Goal: Information Seeking & Learning: Learn about a topic

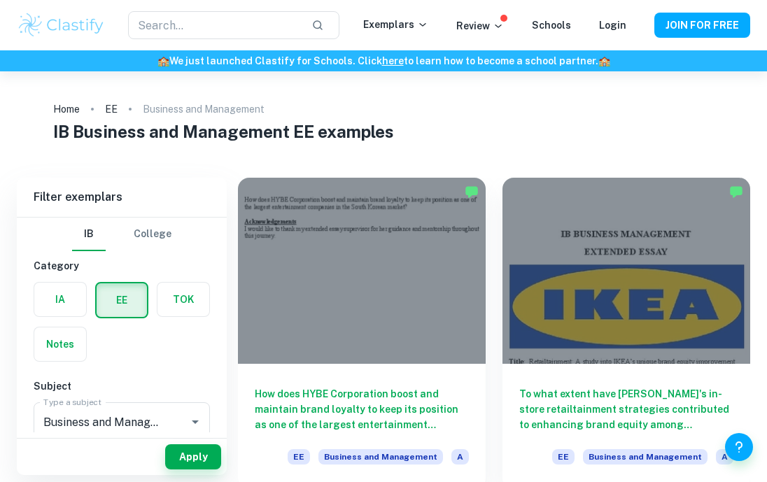
click at [41, 0] on div "​ Exemplars Review Schools Login JOIN FOR FREE" at bounding box center [383, 25] width 767 height 50
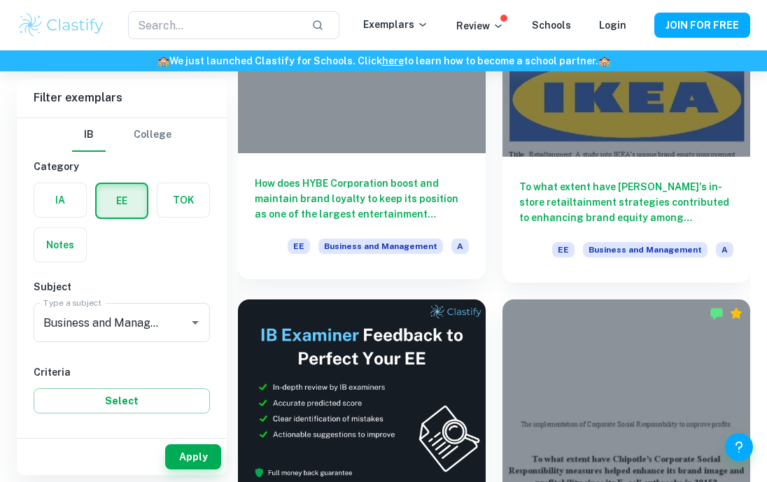
scroll to position [209, 0]
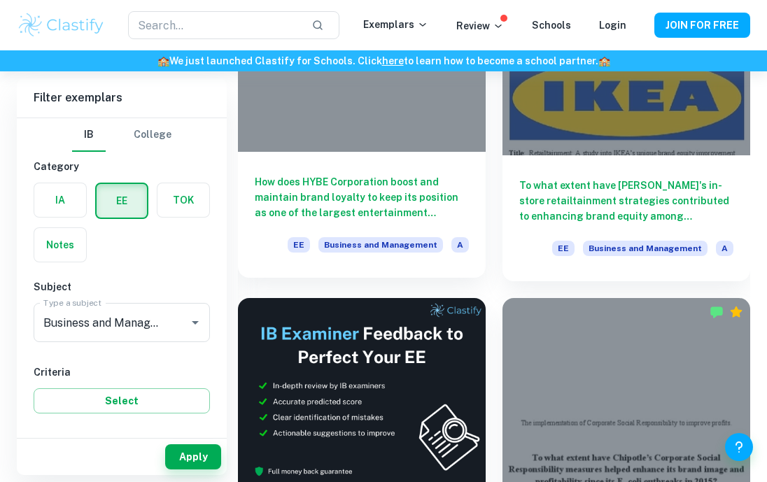
click at [330, 217] on h6 "How does HYBE Corporation boost and maintain brand loyalty to keep its position…" at bounding box center [362, 197] width 214 height 46
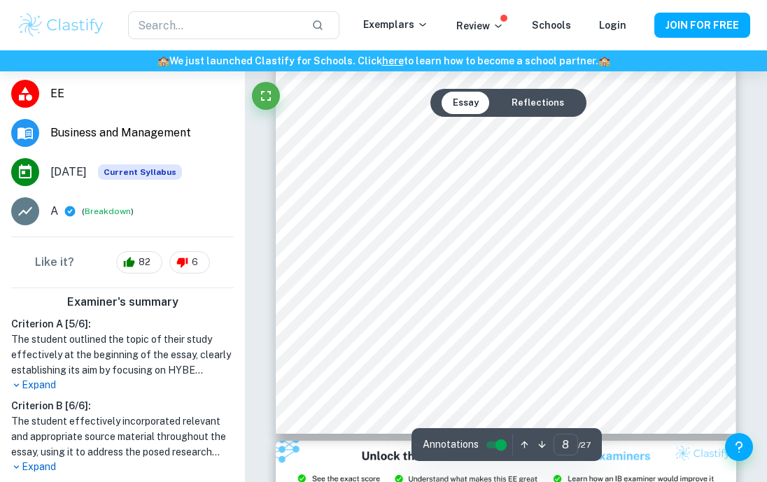
scroll to position [5034, 0]
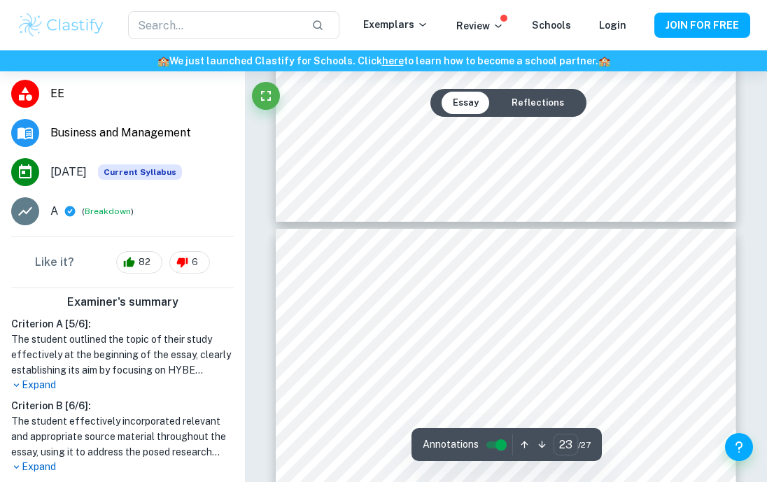
type input "24"
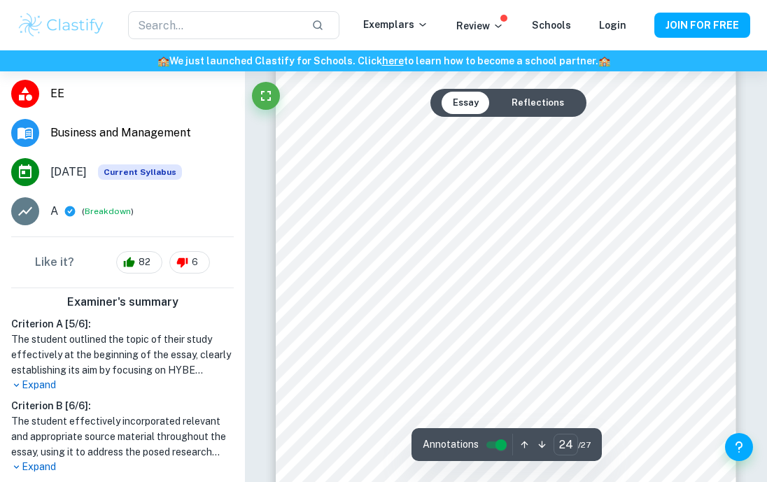
scroll to position [15625, 0]
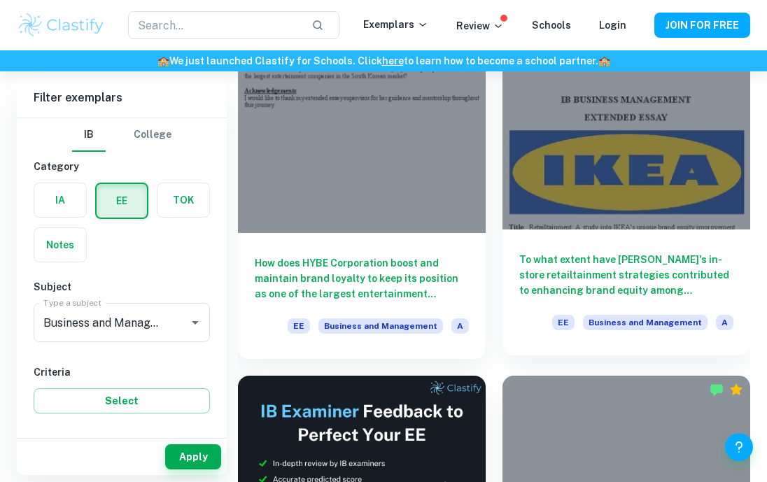
scroll to position [130, 0]
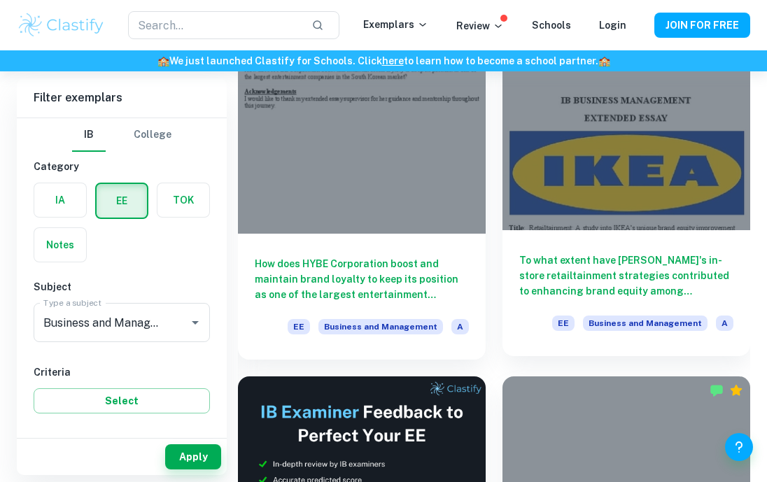
click at [593, 260] on h6 "To what extent have [PERSON_NAME]'s in-store retailtainment strategies contribu…" at bounding box center [626, 276] width 214 height 46
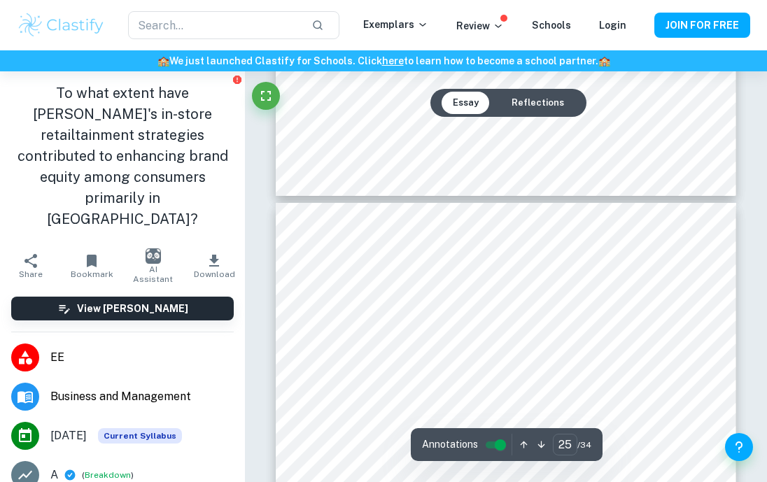
scroll to position [16094, 0]
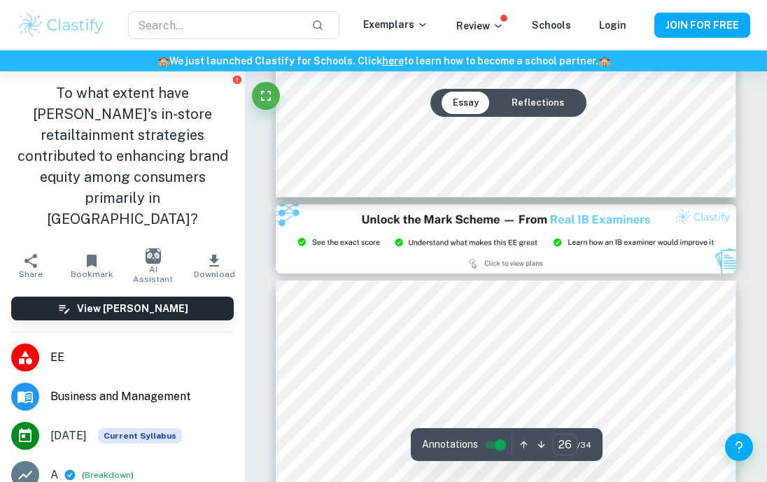
type input "27"
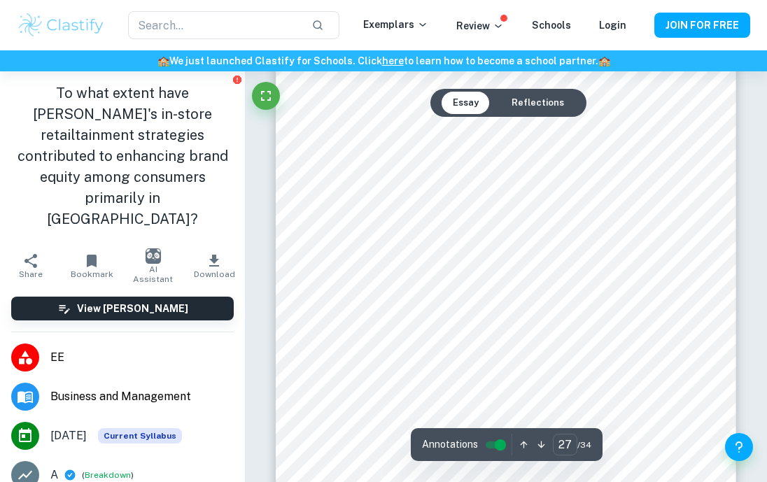
scroll to position [17732, 0]
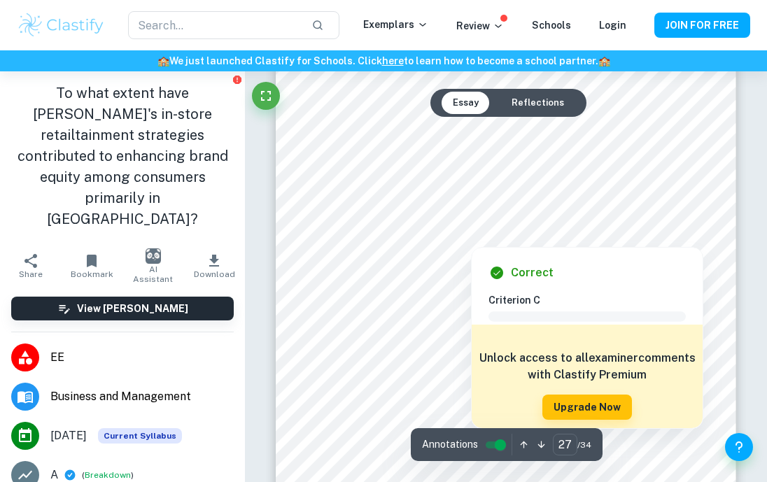
click at [377, 229] on div at bounding box center [471, 233] width 224 height 21
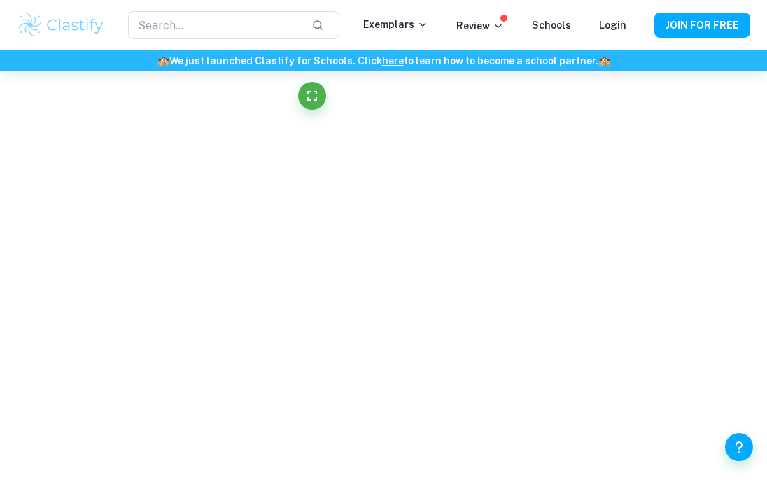
scroll to position [17679, 0]
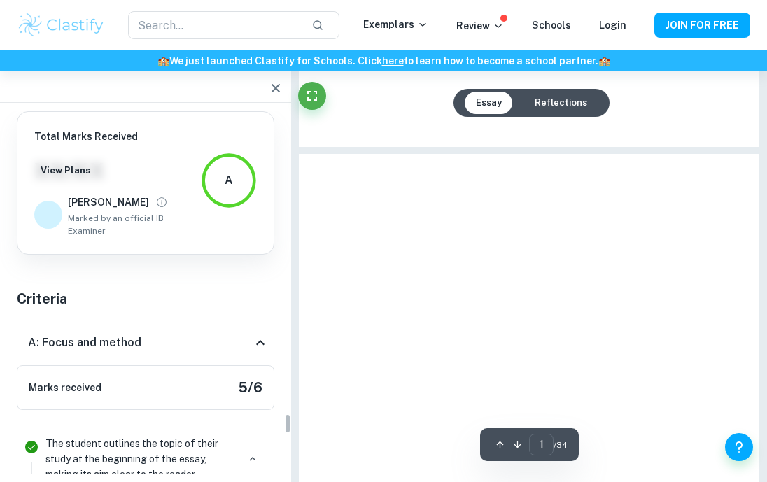
type input "28"
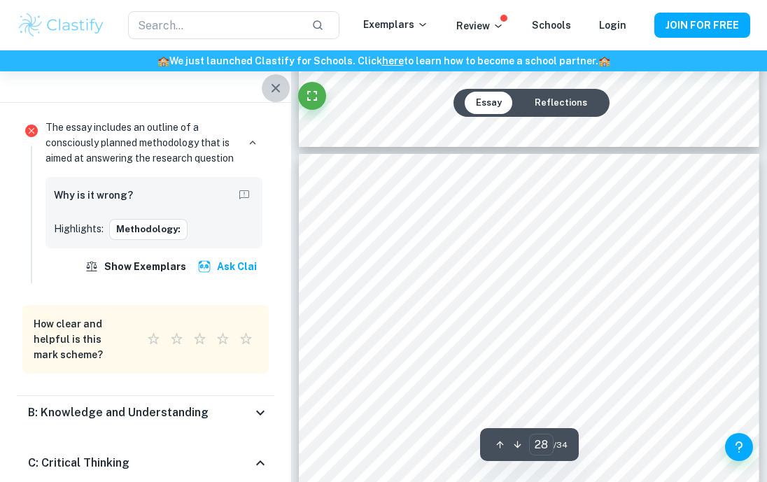
click at [276, 87] on icon "button" at bounding box center [275, 88] width 17 height 17
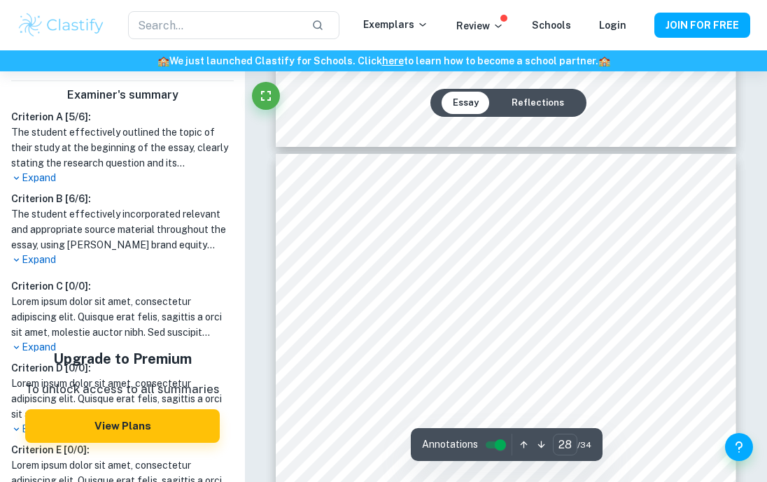
scroll to position [473, 0]
